Goal: Check status: Check status

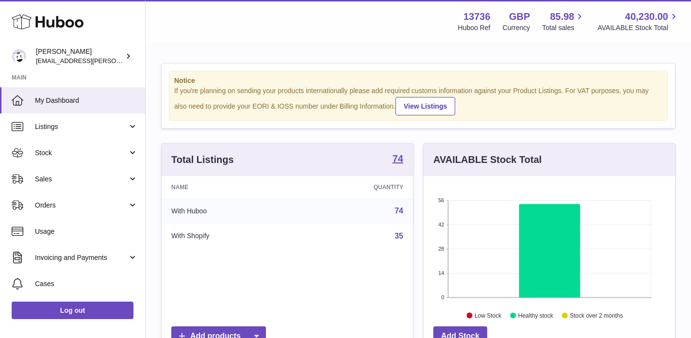
scroll to position [151, 251]
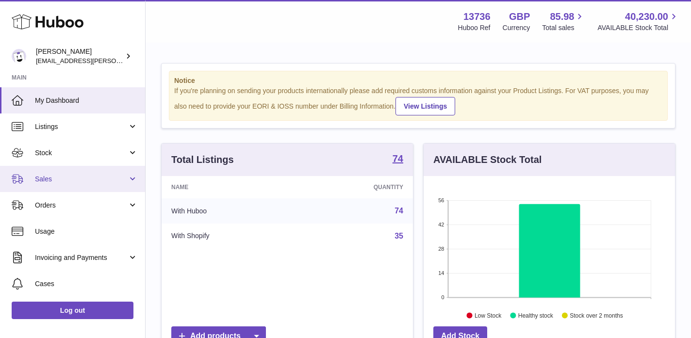
click at [44, 181] on span "Sales" at bounding box center [81, 179] width 93 height 9
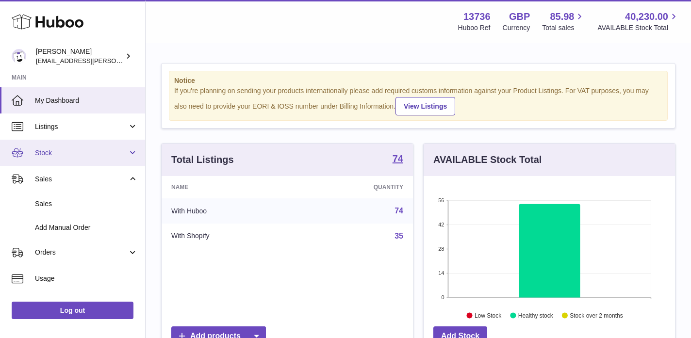
click at [61, 150] on span "Stock" at bounding box center [81, 153] width 93 height 9
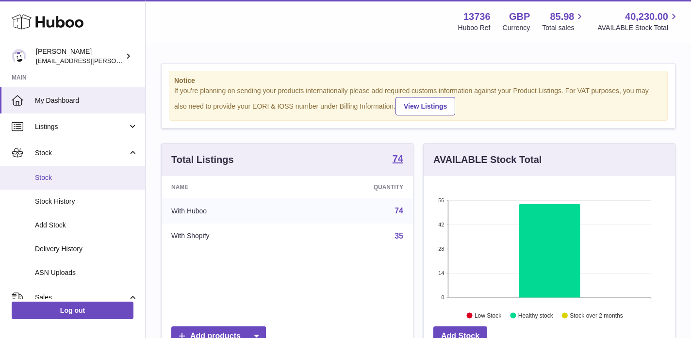
click at [49, 174] on span "Stock" at bounding box center [86, 177] width 103 height 9
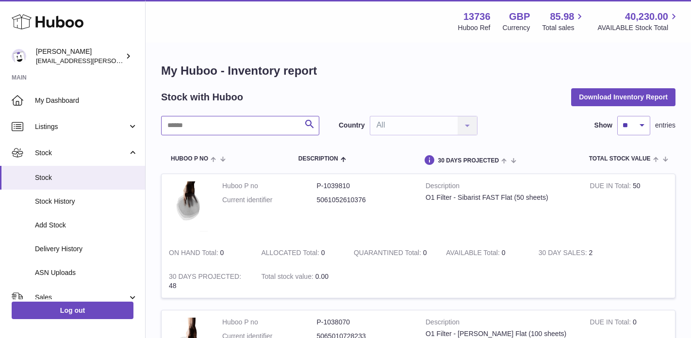
click at [216, 125] on input "text" at bounding box center [240, 125] width 158 height 19
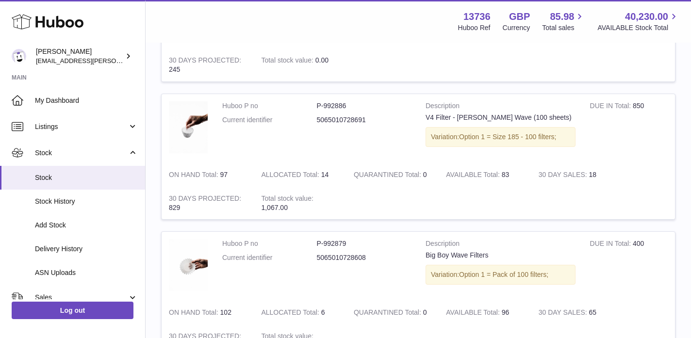
scroll to position [207, 0]
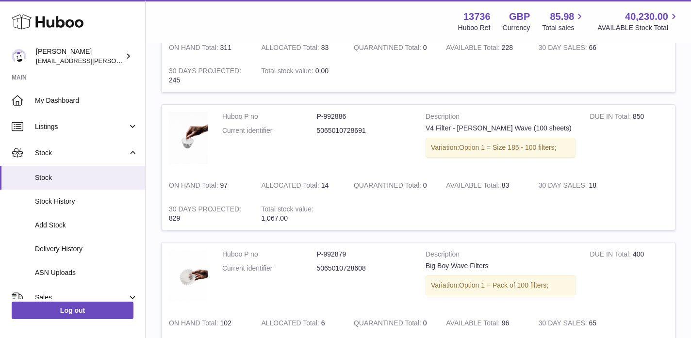
type input "****"
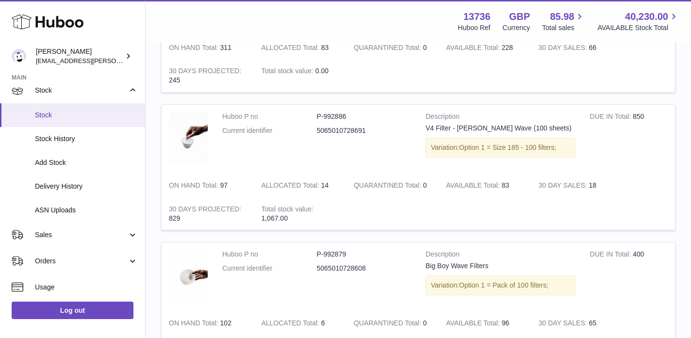
scroll to position [68, 0]
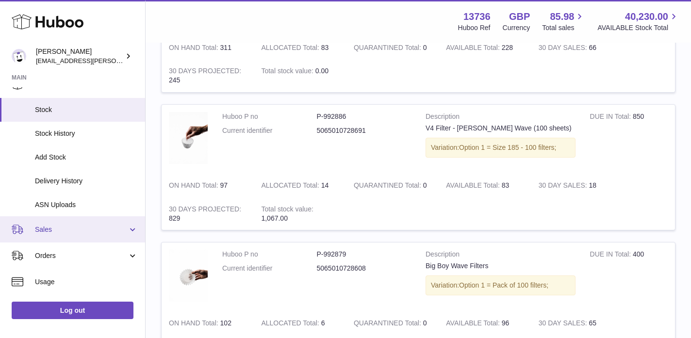
click at [53, 231] on span "Sales" at bounding box center [81, 229] width 93 height 9
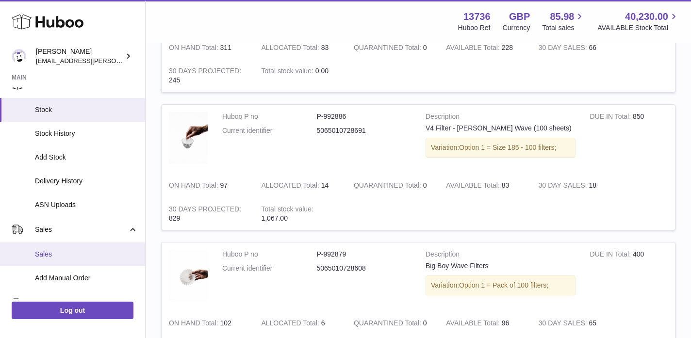
click at [50, 251] on span "Sales" at bounding box center [86, 254] width 103 height 9
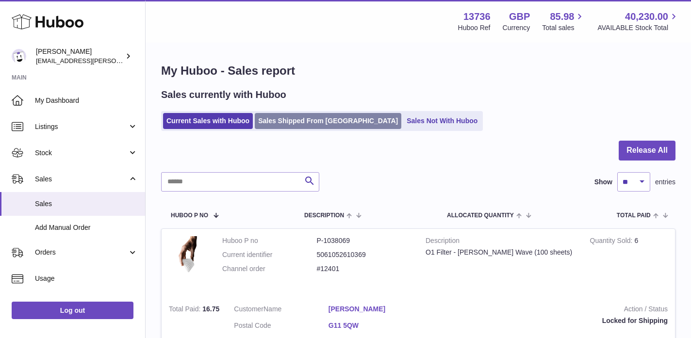
click at [301, 126] on link "Sales Shipped From [GEOGRAPHIC_DATA]" at bounding box center [328, 121] width 147 height 16
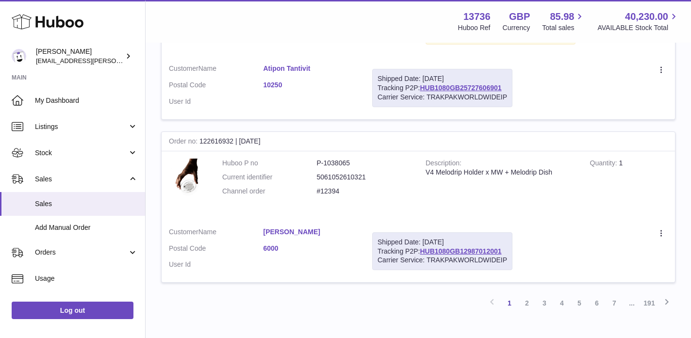
scroll to position [1621, 0]
